Goal: Navigation & Orientation: Find specific page/section

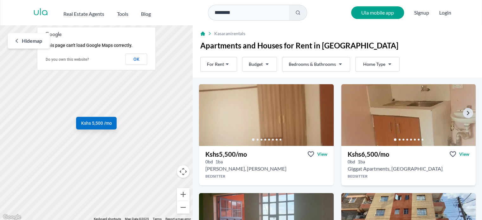
click at [371, 127] on img at bounding box center [408, 115] width 141 height 65
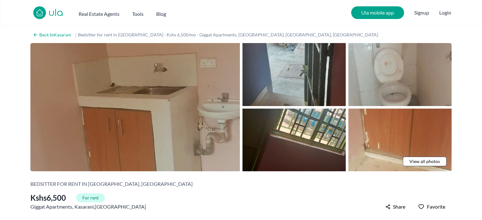
click at [212, 119] on img at bounding box center [135, 107] width 210 height 128
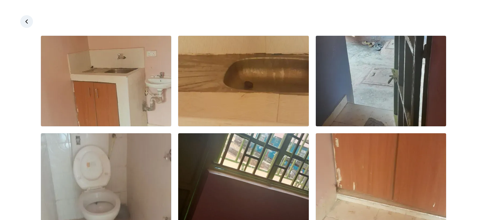
scroll to position [44, 0]
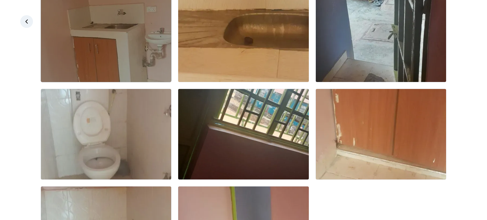
click at [135, 53] on img at bounding box center [106, 36] width 130 height 91
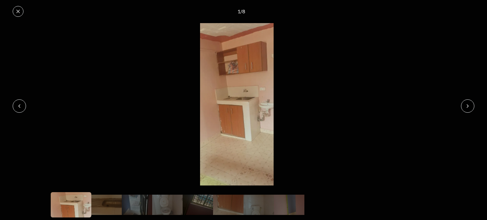
click at [468, 107] on icon at bounding box center [467, 106] width 5 height 5
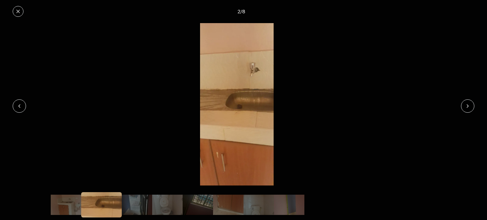
click at [468, 107] on icon at bounding box center [467, 106] width 5 height 5
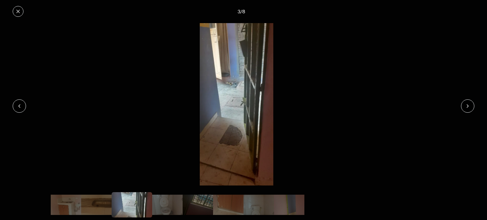
click at [468, 107] on icon at bounding box center [467, 106] width 5 height 5
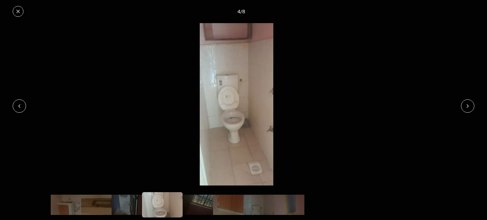
click at [468, 107] on icon at bounding box center [467, 106] width 5 height 5
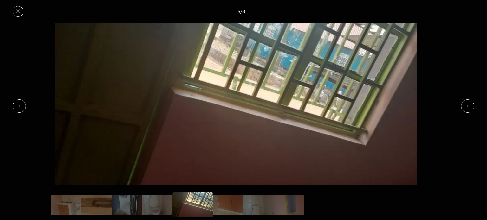
click at [468, 107] on icon at bounding box center [467, 106] width 5 height 5
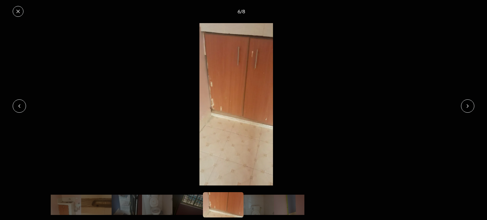
click at [468, 107] on icon at bounding box center [467, 106] width 5 height 5
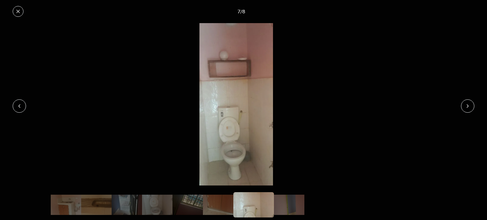
click at [19, 16] on button at bounding box center [18, 11] width 11 height 11
